Goal: Information Seeking & Learning: Learn about a topic

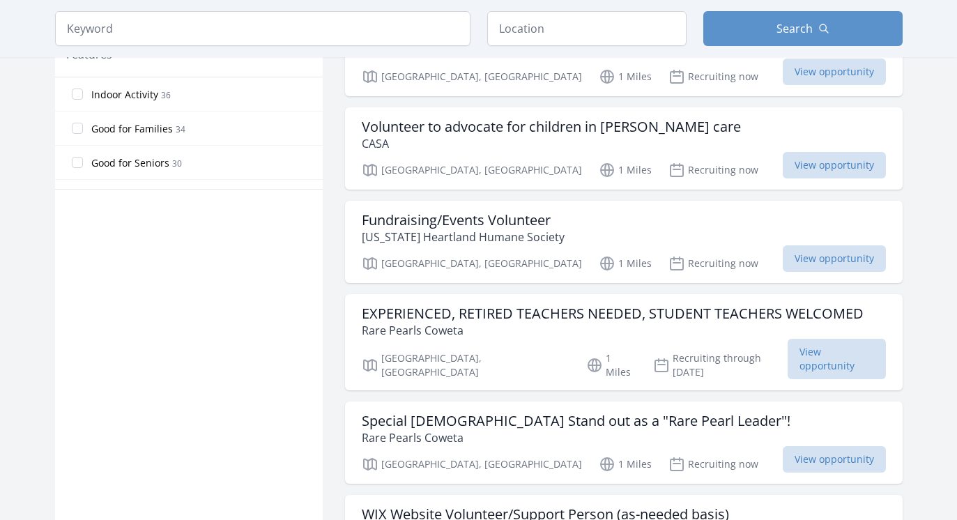
scroll to position [758, 0]
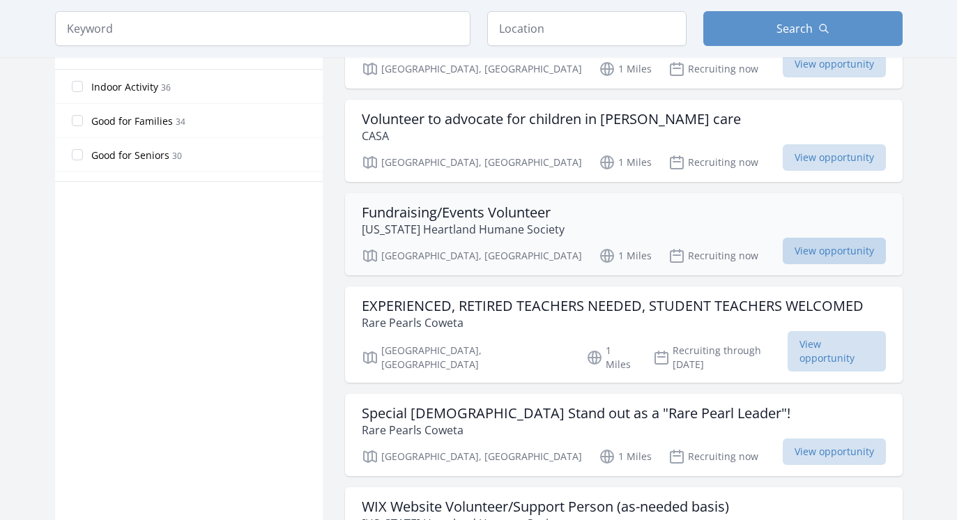
click at [809, 238] on span "View opportunity" at bounding box center [834, 251] width 103 height 26
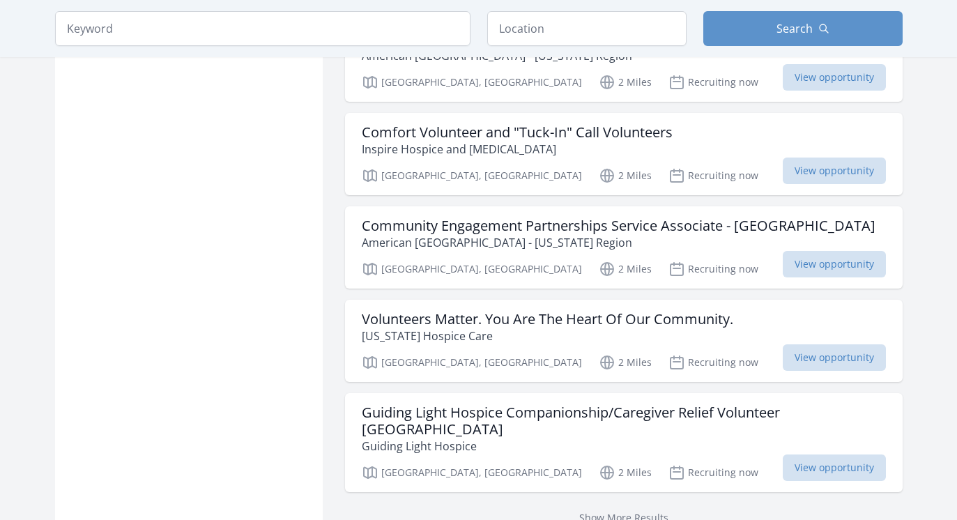
scroll to position [1603, 0]
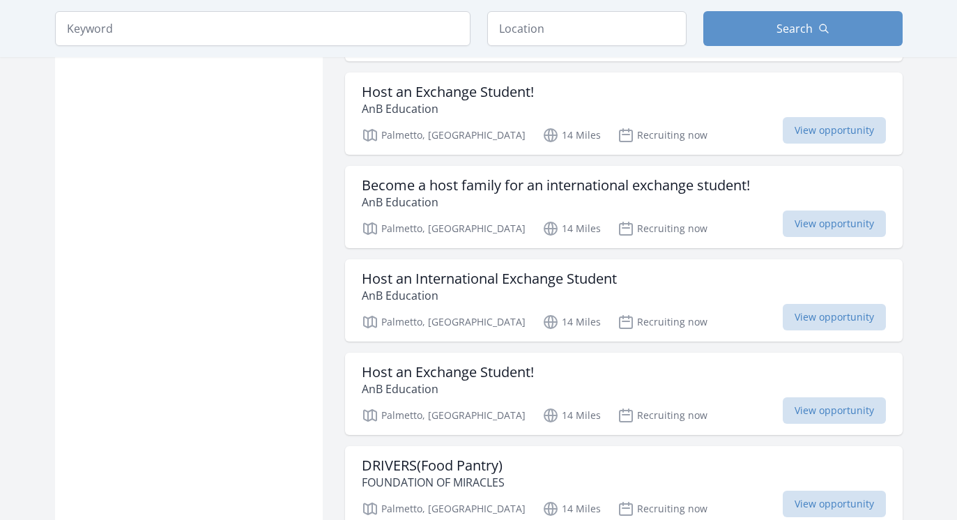
scroll to position [2733, 0]
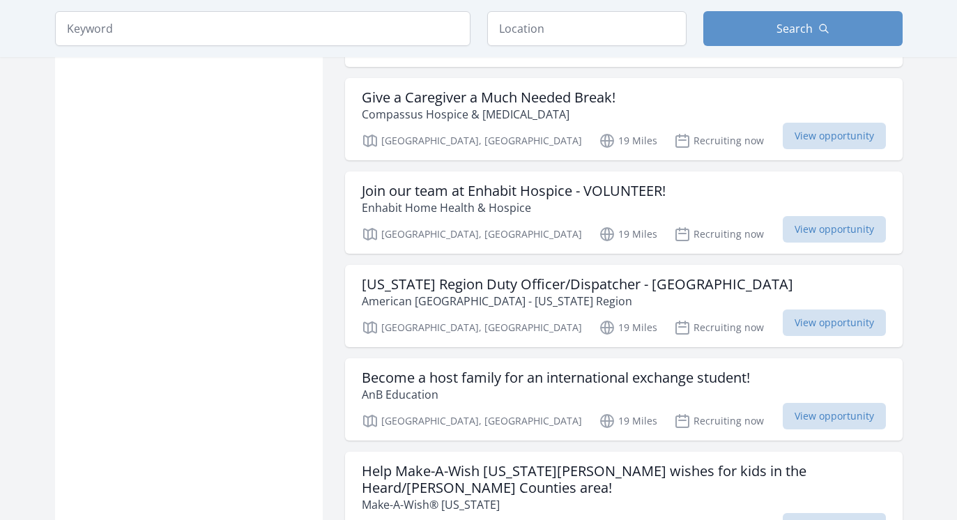
scroll to position [5185, 0]
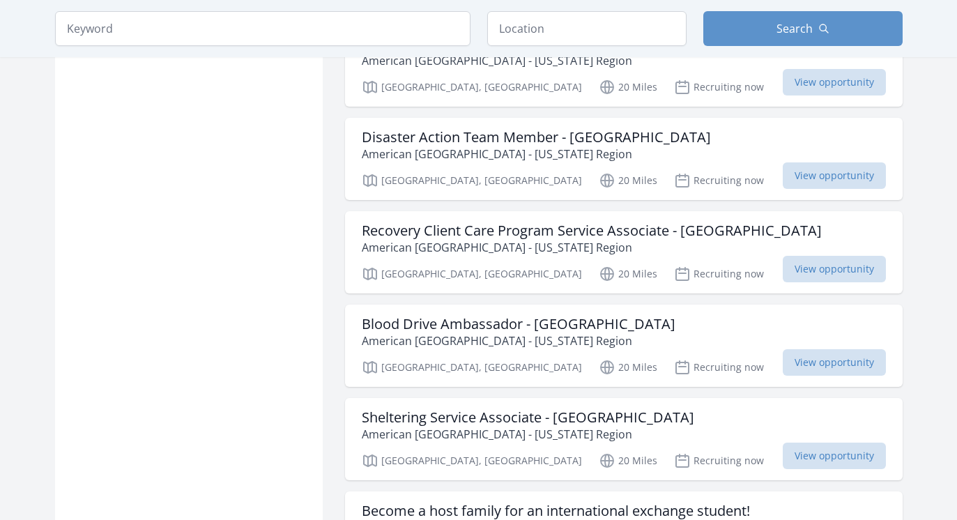
scroll to position [5909, 0]
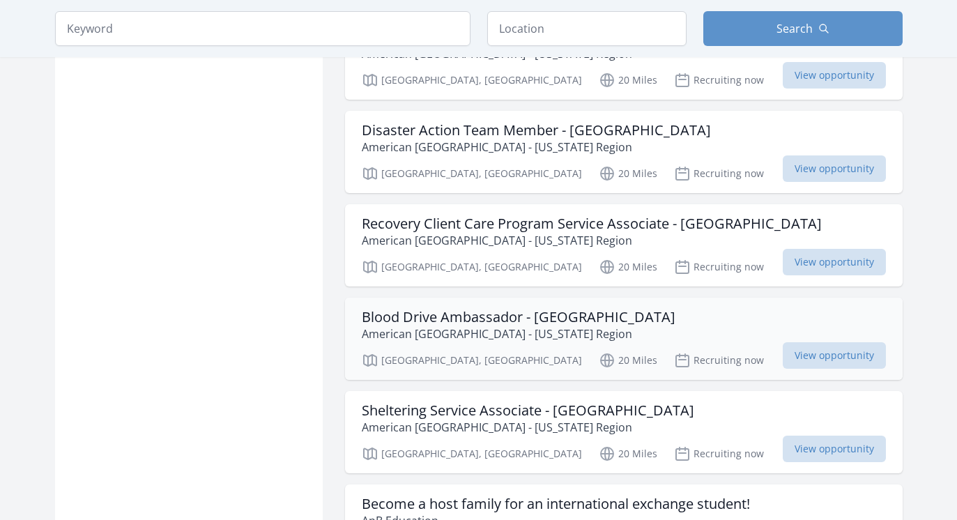
click at [402, 309] on h3 "Blood Drive Ambassador - [GEOGRAPHIC_DATA]" at bounding box center [519, 317] width 314 height 17
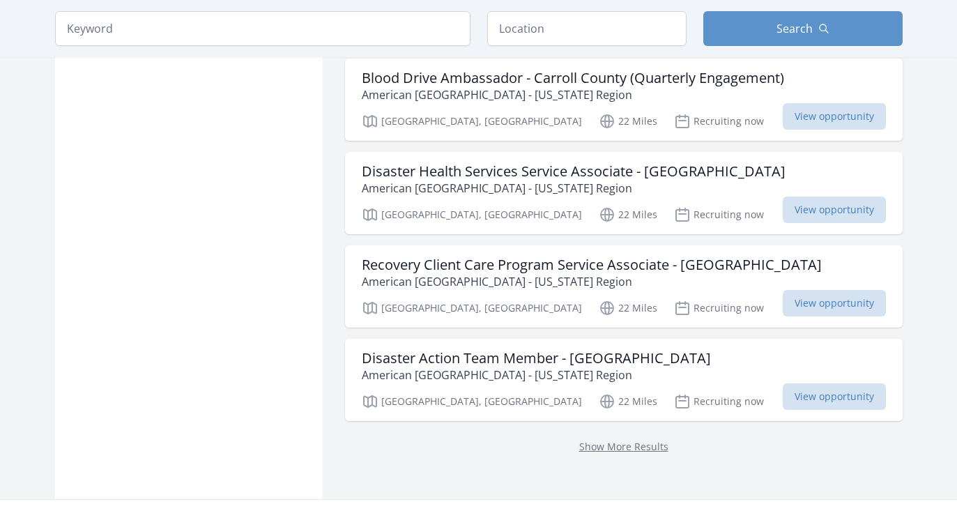
scroll to position [9278, 0]
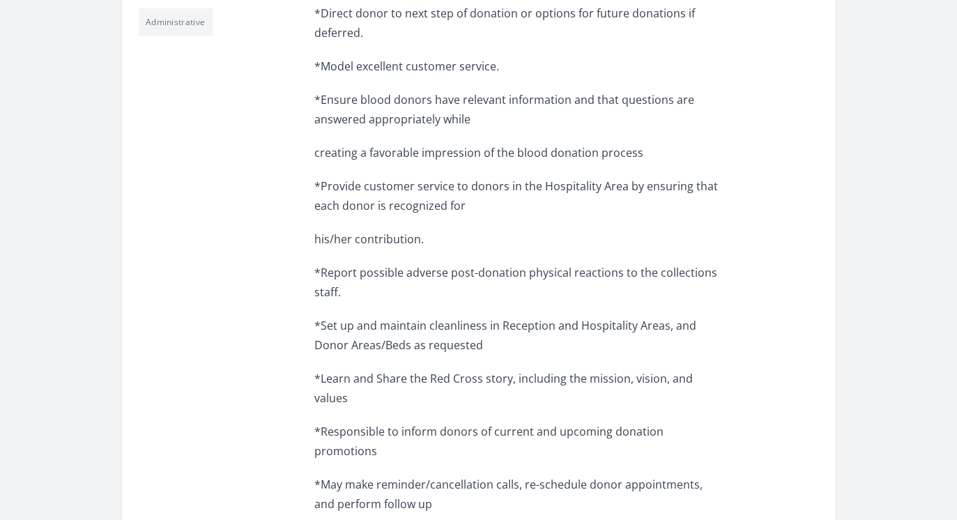
scroll to position [456, 0]
